Goal: Transaction & Acquisition: Purchase product/service

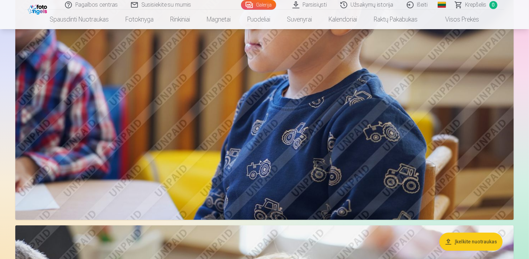
scroll to position [1954, 0]
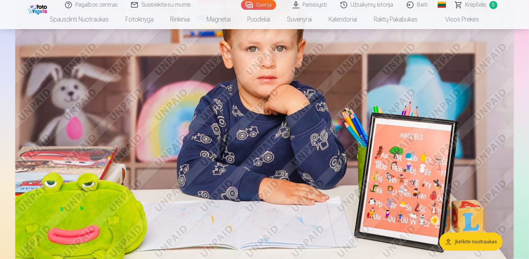
scroll to position [0, 0]
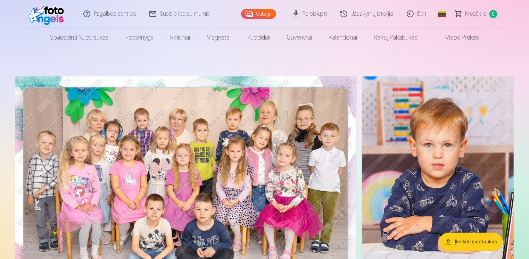
click at [200, 127] on img at bounding box center [185, 189] width 341 height 227
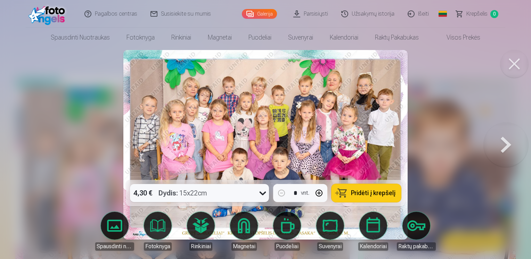
click at [264, 194] on icon at bounding box center [262, 193] width 11 height 11
click at [371, 191] on span "Pridėti į krepšelį" at bounding box center [373, 193] width 44 height 6
click at [503, 146] on button at bounding box center [505, 145] width 44 height 56
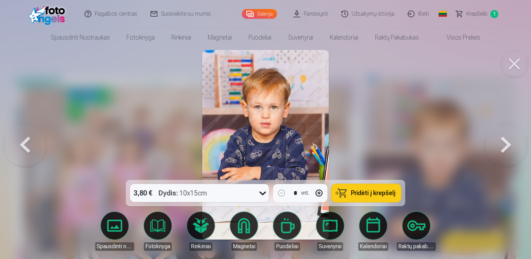
click at [503, 146] on button at bounding box center [505, 145] width 44 height 56
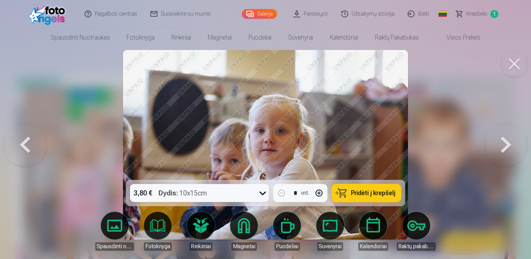
click at [503, 146] on button at bounding box center [505, 145] width 44 height 56
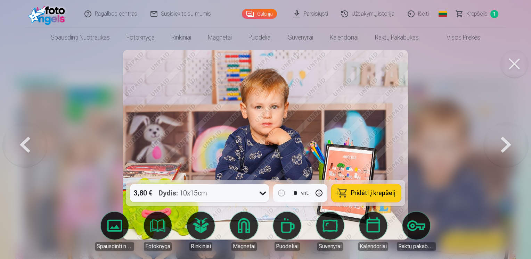
click at [503, 146] on button at bounding box center [505, 145] width 44 height 56
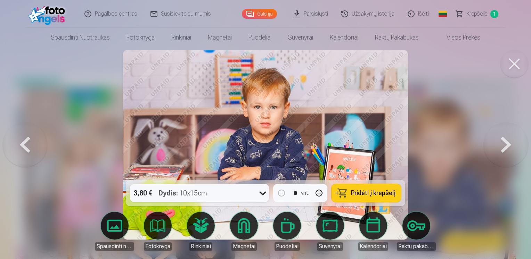
click at [25, 145] on button at bounding box center [25, 145] width 44 height 56
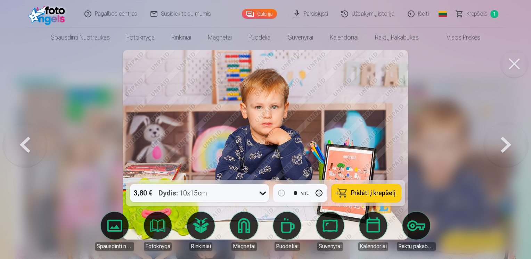
click at [503, 141] on button at bounding box center [505, 145] width 44 height 56
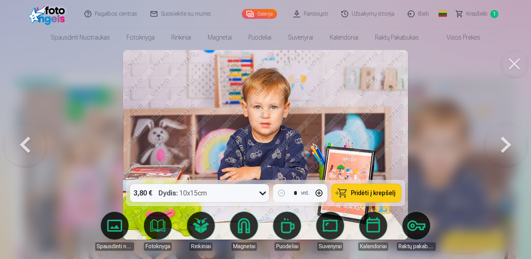
click at [503, 141] on button at bounding box center [505, 145] width 44 height 56
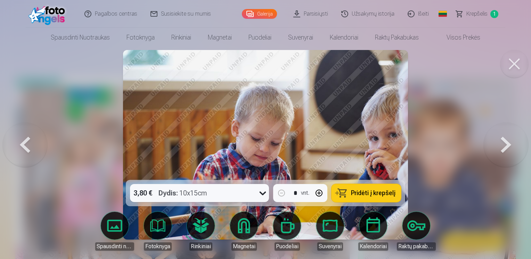
click at [503, 141] on button at bounding box center [505, 145] width 44 height 56
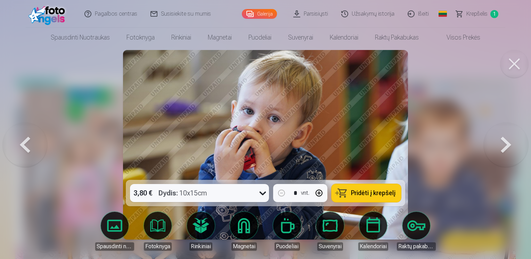
click at [503, 141] on button at bounding box center [505, 145] width 44 height 56
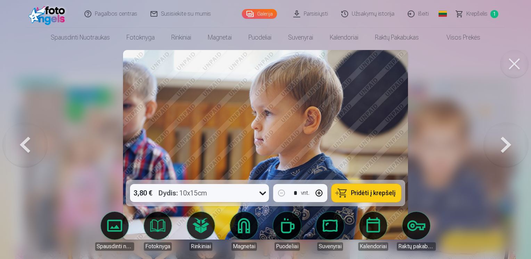
click at [503, 141] on button at bounding box center [505, 145] width 44 height 56
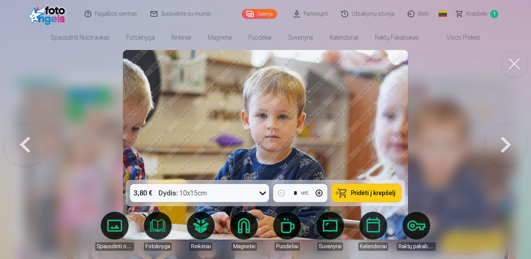
click at [503, 141] on button at bounding box center [505, 145] width 44 height 56
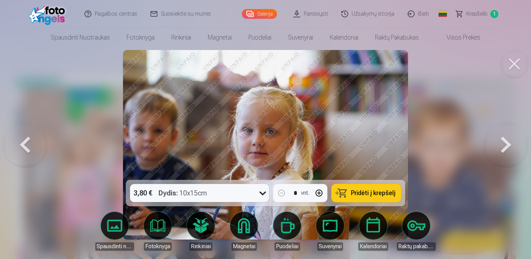
click at [503, 141] on button at bounding box center [505, 145] width 44 height 56
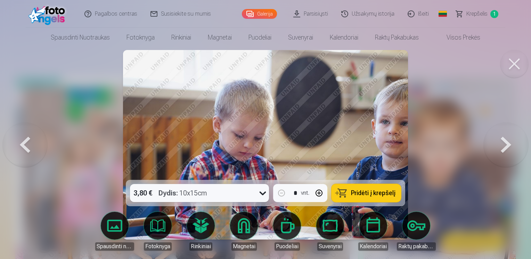
click at [503, 141] on button at bounding box center [505, 145] width 44 height 56
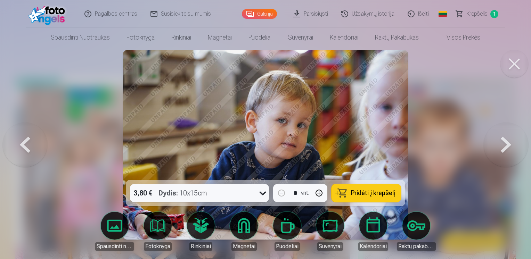
click at [503, 141] on button at bounding box center [505, 145] width 44 height 56
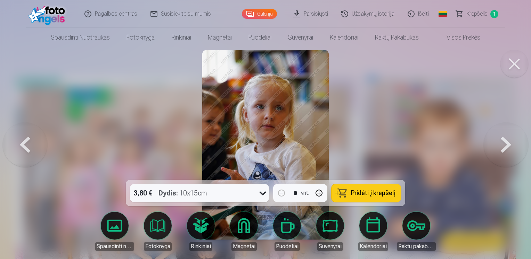
click at [25, 148] on button at bounding box center [25, 145] width 44 height 56
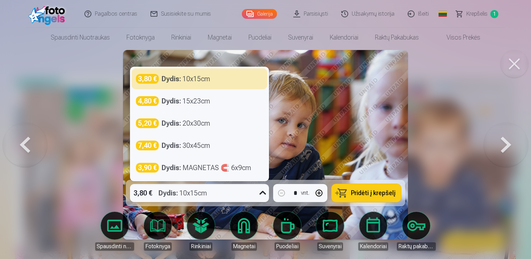
click at [260, 195] on icon at bounding box center [262, 193] width 11 height 11
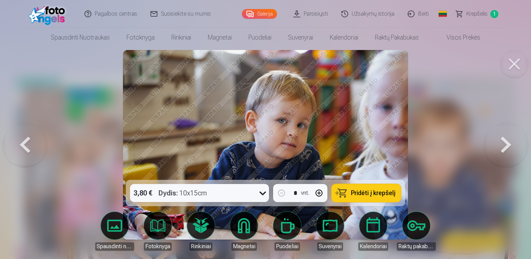
click at [330, 121] on img at bounding box center [265, 145] width 284 height 190
click at [364, 196] on span "Pridėti į krepšelį" at bounding box center [373, 193] width 44 height 6
click at [507, 146] on button at bounding box center [505, 145] width 44 height 56
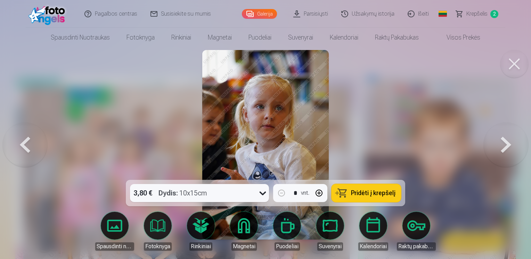
click at [507, 146] on button at bounding box center [505, 145] width 44 height 56
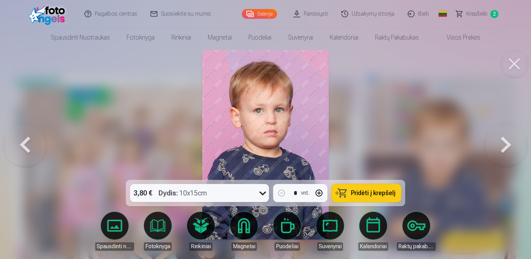
click at [507, 146] on button at bounding box center [505, 145] width 44 height 56
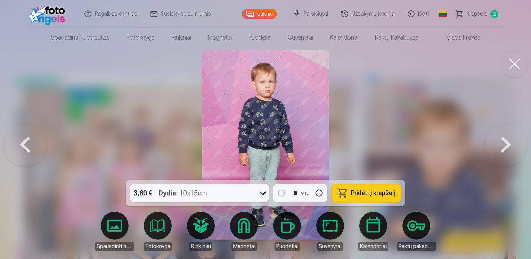
click at [507, 146] on button at bounding box center [505, 145] width 44 height 56
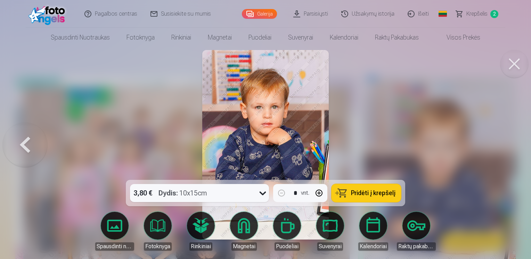
click at [507, 146] on div at bounding box center [265, 129] width 531 height 259
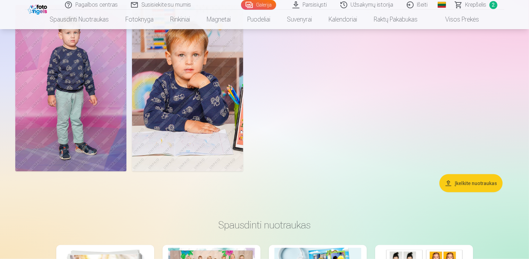
scroll to position [3476, 0]
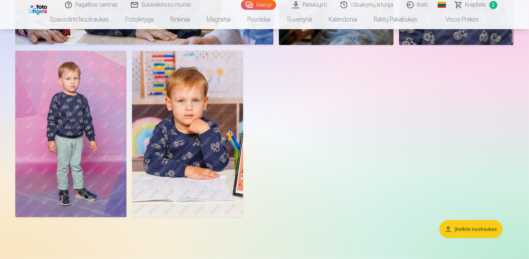
click at [188, 138] on img at bounding box center [187, 134] width 111 height 167
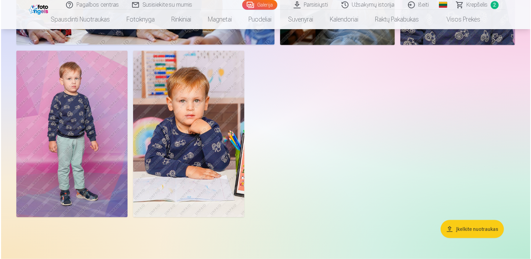
scroll to position [3487, 0]
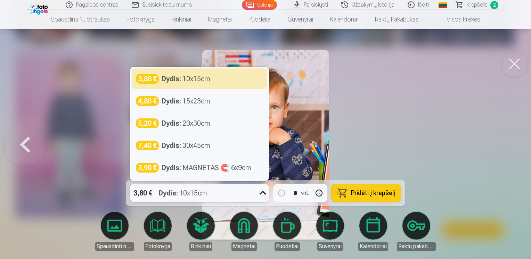
click at [263, 196] on icon at bounding box center [262, 193] width 11 height 11
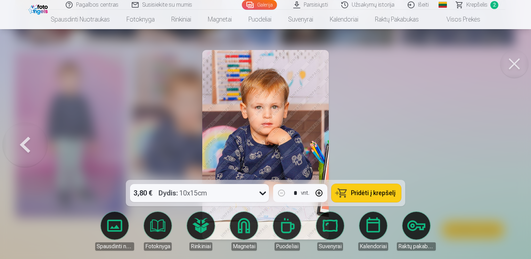
click at [419, 95] on div at bounding box center [265, 129] width 531 height 259
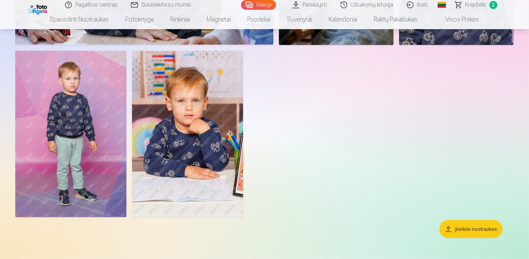
click at [207, 148] on img at bounding box center [187, 134] width 111 height 167
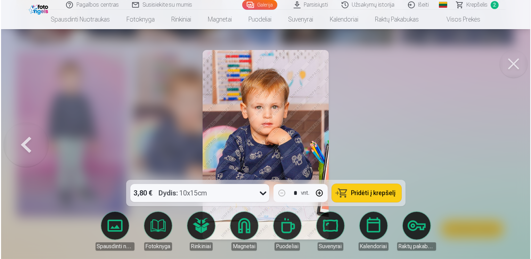
scroll to position [3487, 0]
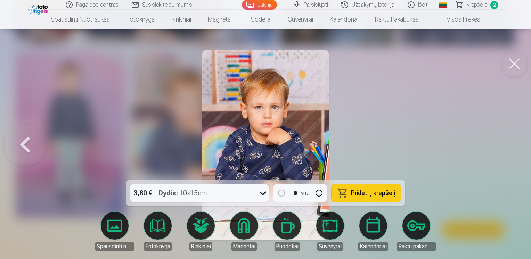
click at [360, 191] on span "Pridėti į krepšelį" at bounding box center [373, 193] width 44 height 6
click at [480, 6] on span "Krepšelis" at bounding box center [476, 5] width 21 height 8
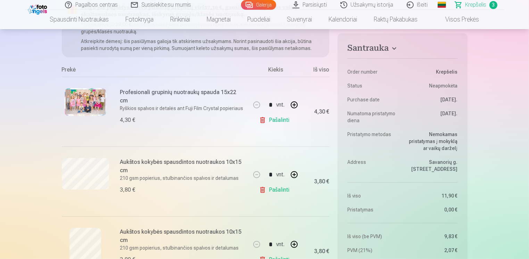
scroll to position [126, 0]
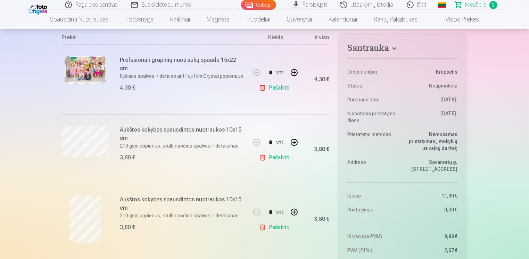
click at [525, 24] on nav "Spausdinti nuotraukas Aukštos kokybės spausdintos nuotraukos 210 gsm popierius,…" at bounding box center [264, 19] width 529 height 19
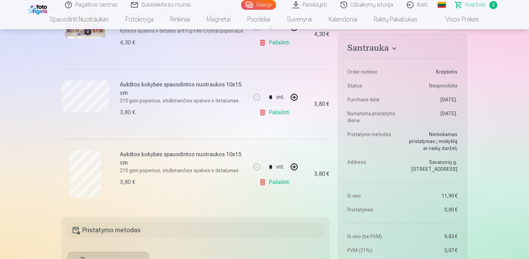
scroll to position [175, 0]
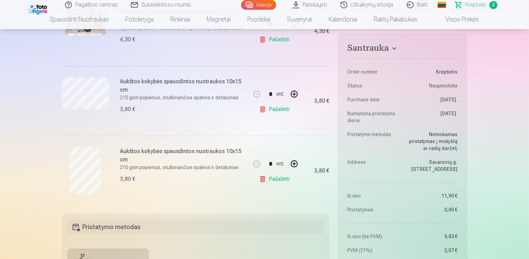
drag, startPoint x: 530, startPoint y: 21, endPoint x: 526, endPoint y: 25, distance: 5.4
click at [526, 25] on nav "Spausdinti nuotraukas Aukštos kokybės spausdintos nuotraukos 210 gsm popierius,…" at bounding box center [264, 19] width 529 height 19
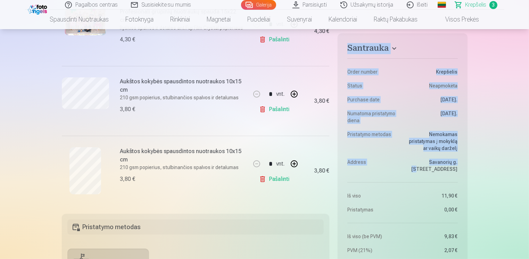
drag, startPoint x: 530, startPoint y: 24, endPoint x: 532, endPoint y: 48, distance: 24.4
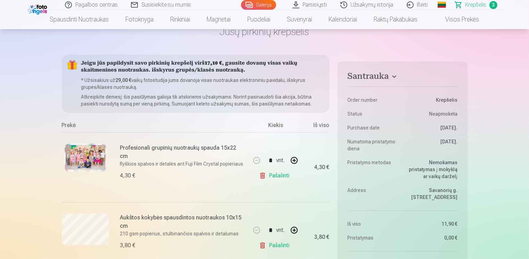
scroll to position [61, 0]
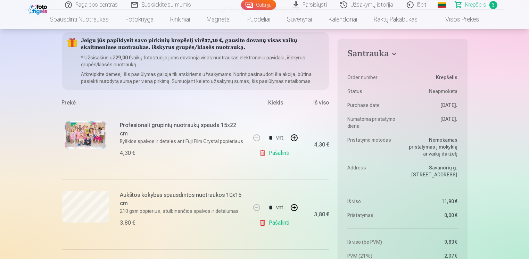
click at [528, 16] on nav "Spausdinti nuotraukas Aukštos kokybės spausdintos nuotraukos 210 gsm popierius,…" at bounding box center [264, 19] width 529 height 19
drag, startPoint x: 529, startPoint y: 16, endPoint x: 530, endPoint y: 20, distance: 4.0
click at [529, 20] on html "Pagalbos centras Susisiekite su mumis Galerija Parsisiųsti Užsakymų istorija Iš…" at bounding box center [264, 68] width 529 height 259
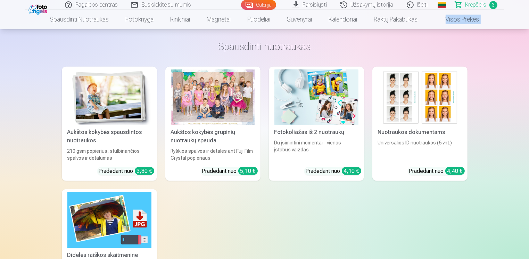
scroll to position [715, 0]
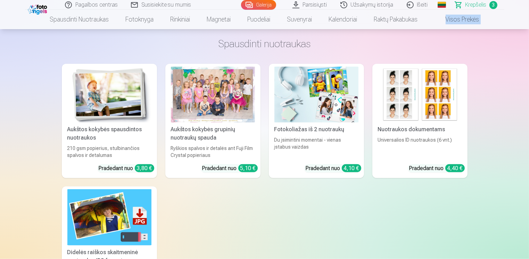
click at [308, 104] on img at bounding box center [316, 95] width 84 height 56
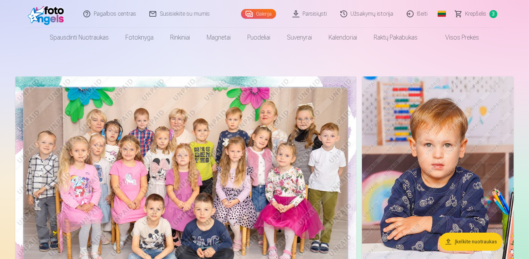
click at [481, 10] on span "Krepšelis" at bounding box center [475, 14] width 21 height 8
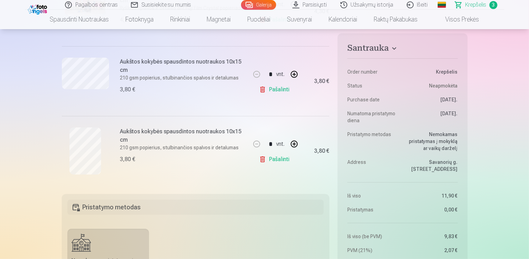
scroll to position [197, 0]
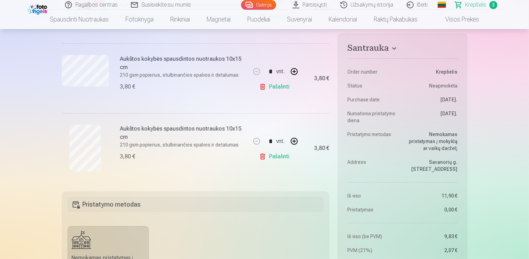
click at [295, 140] on button "button" at bounding box center [294, 141] width 17 height 17
type input "*"
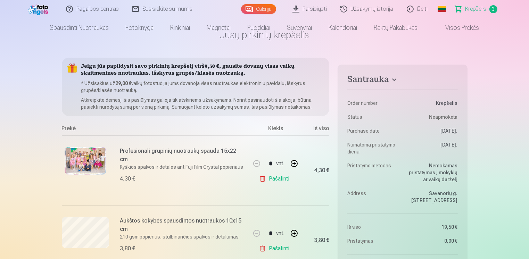
scroll to position [6, 0]
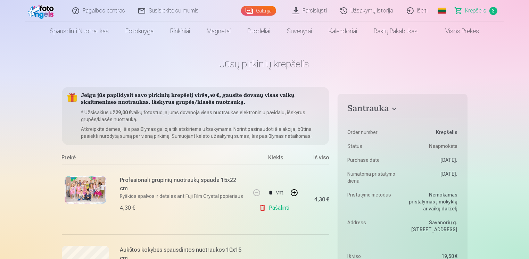
click at [525, 11] on header "Pagalbos centras Susisiekite su mumis Galerija Parsisiųsti Užsakymų istorija Iš…" at bounding box center [264, 20] width 529 height 41
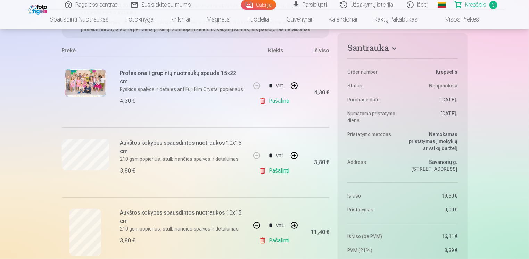
scroll to position [340, 0]
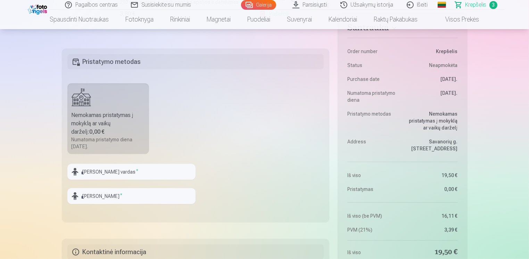
drag, startPoint x: 528, startPoint y: 44, endPoint x: 532, endPoint y: 82, distance: 38.0
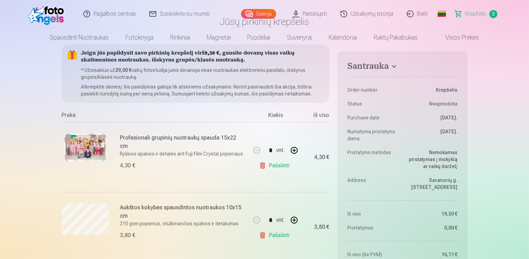
scroll to position [0, 0]
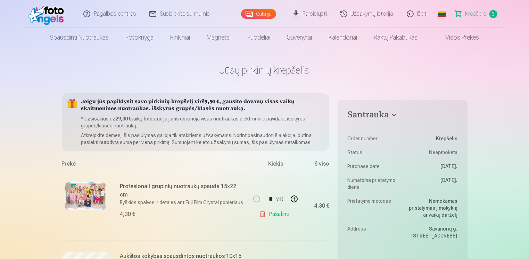
click at [259, 14] on link "Galerija" at bounding box center [258, 14] width 35 height 10
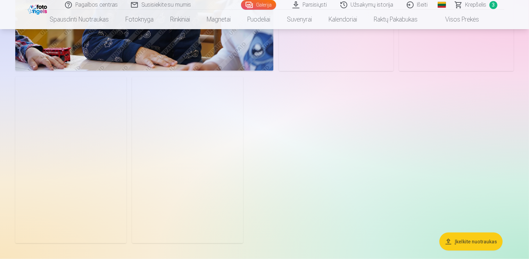
scroll to position [3457, 0]
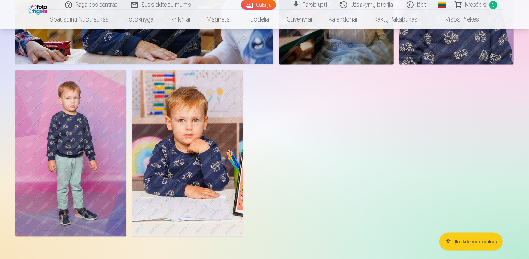
click at [484, 5] on span "Krepšelis" at bounding box center [475, 5] width 21 height 8
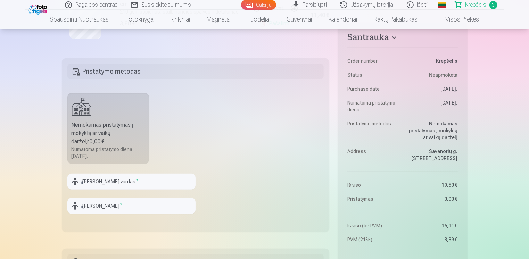
scroll to position [350, 0]
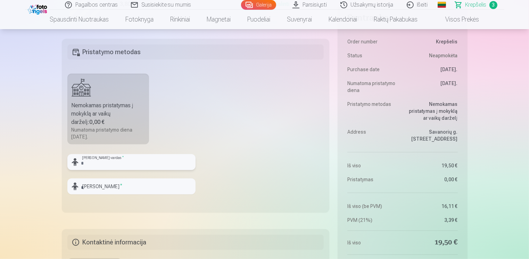
click at [115, 166] on input "text" at bounding box center [131, 162] width 128 height 16
type input "******"
click at [96, 187] on input "text" at bounding box center [131, 187] width 128 height 16
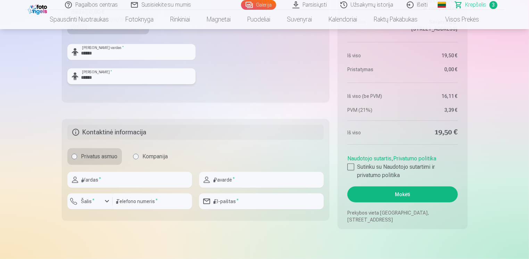
scroll to position [466, 0]
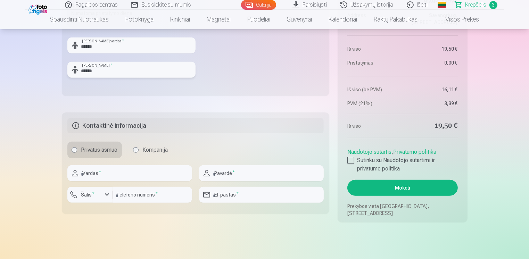
type input "******"
click at [113, 173] on input "text" at bounding box center [129, 173] width 125 height 16
type input "*******"
click at [230, 176] on input "text" at bounding box center [261, 173] width 125 height 16
type input "********"
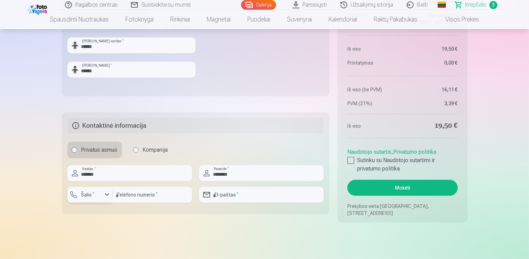
click at [106, 198] on div "button" at bounding box center [107, 195] width 8 height 8
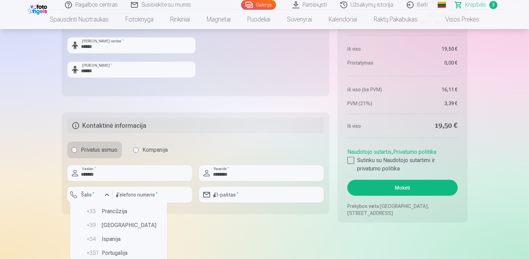
scroll to position [0, 0]
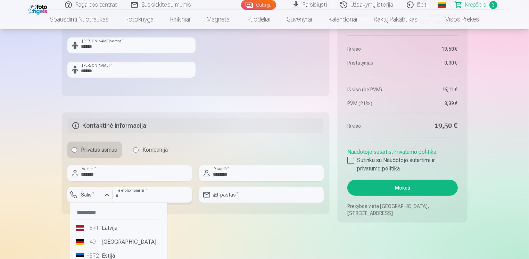
click at [168, 193] on input "number" at bounding box center [153, 195] width 80 height 16
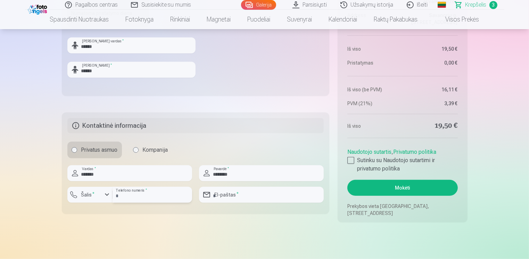
type input "*********"
type input "**********"
click at [108, 191] on div "button" at bounding box center [107, 195] width 8 height 8
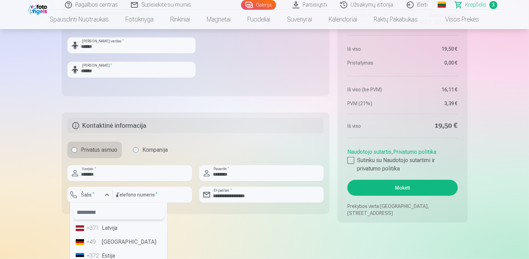
click at [104, 214] on input "text" at bounding box center [118, 213] width 91 height 14
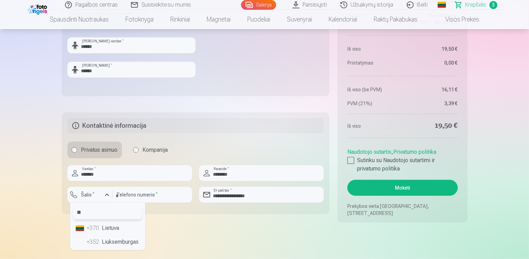
type input "**"
click at [108, 227] on li "+370 Lietuva" at bounding box center [107, 228] width 69 height 14
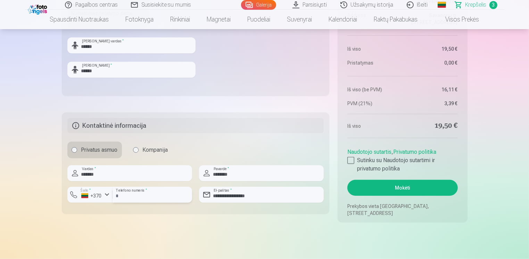
click at [118, 195] on input "*********" at bounding box center [153, 195] width 80 height 16
type input "********"
click at [349, 160] on div at bounding box center [350, 160] width 7 height 7
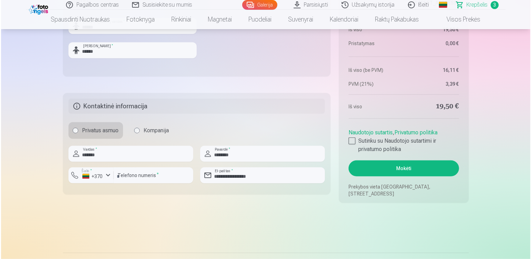
scroll to position [489, 0]
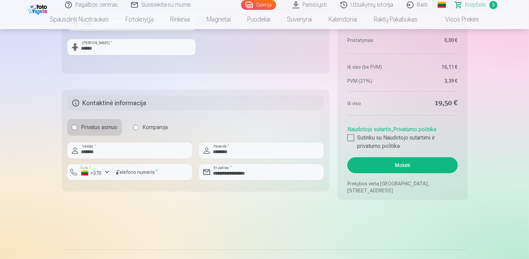
click at [386, 166] on button "Mokėti" at bounding box center [402, 165] width 110 height 16
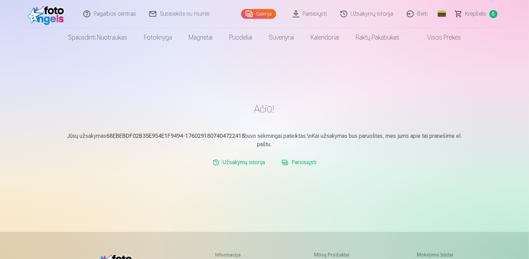
click at [304, 163] on link "Parsisiųsti" at bounding box center [299, 163] width 40 height 14
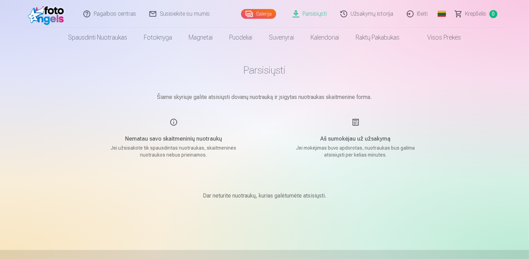
click at [369, 15] on link "Užsakymų istorija" at bounding box center [367, 14] width 66 height 28
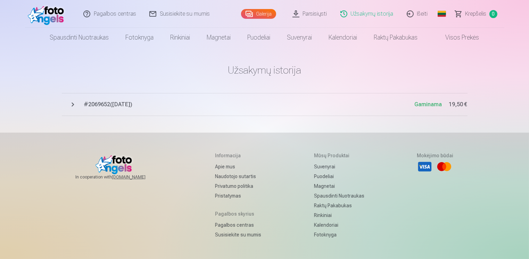
click at [116, 104] on span "# 2069652 ( 12.10.2025 )" at bounding box center [249, 104] width 331 height 8
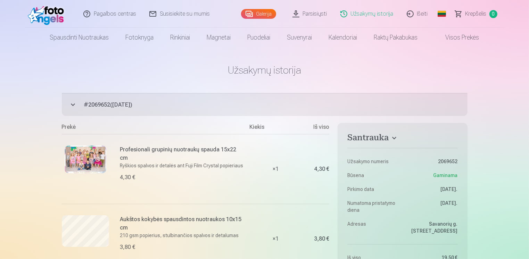
click at [309, 11] on link "Parsisiųsti" at bounding box center [310, 14] width 48 height 28
